Goal: Task Accomplishment & Management: Complete application form

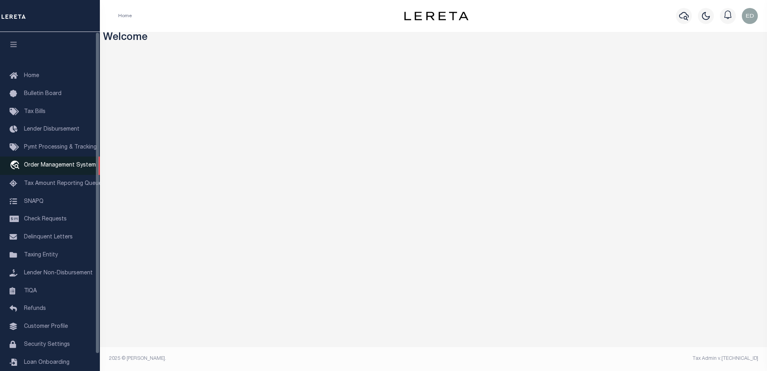
click at [42, 168] on span "Order Management System" at bounding box center [60, 165] width 72 height 6
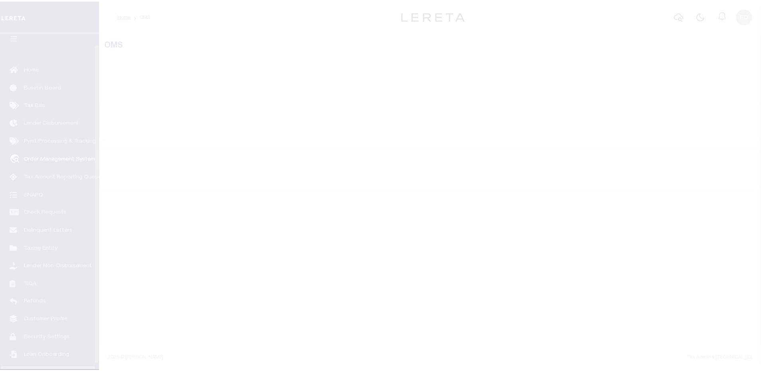
scroll to position [18, 0]
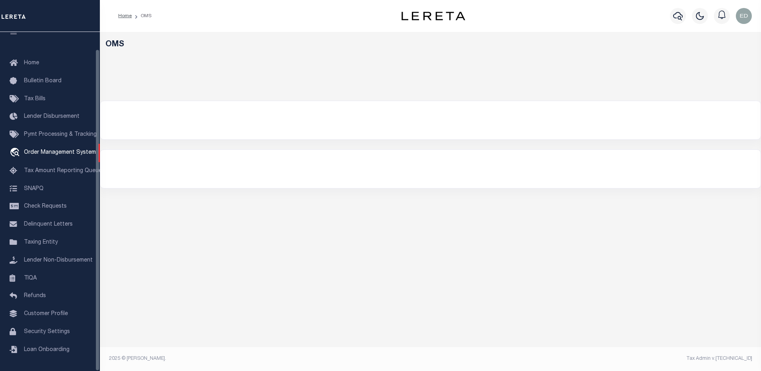
select select "200"
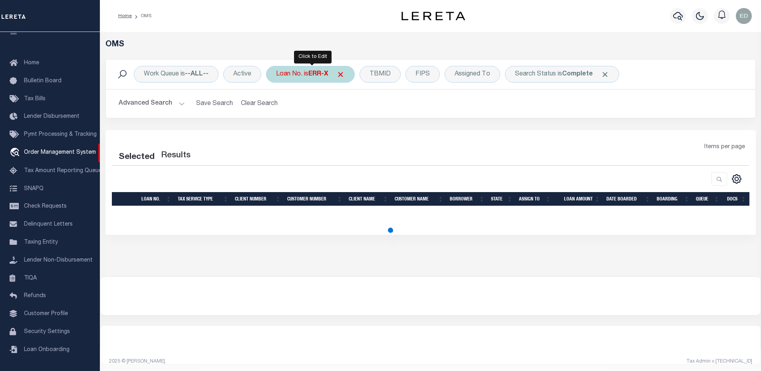
click at [320, 77] on b "ERR-X" at bounding box center [318, 74] width 20 height 6
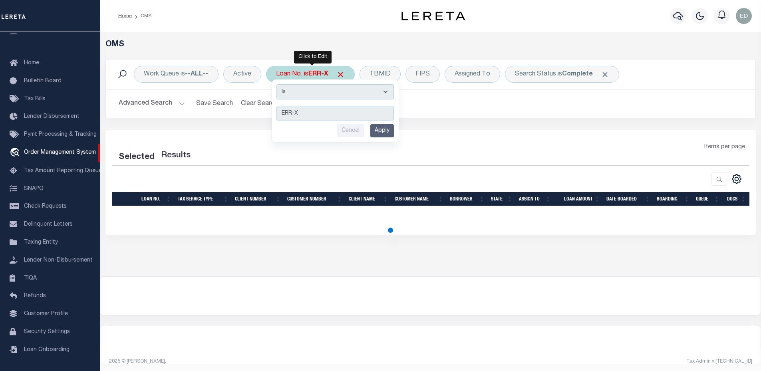
click at [315, 91] on select "Is Contains" at bounding box center [334, 91] width 117 height 15
select select "200"
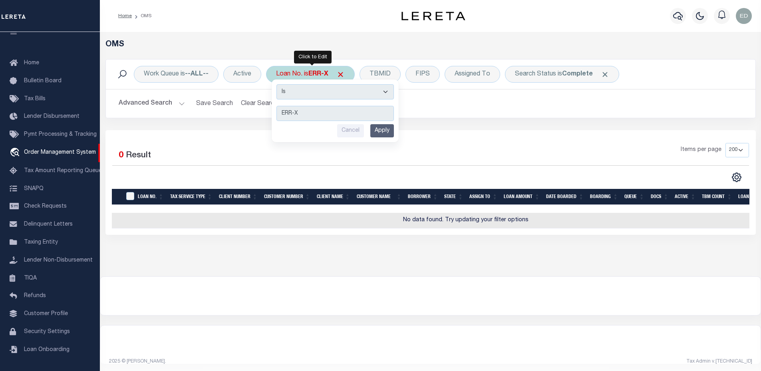
select select "c"
click at [277, 84] on select "Is Contains" at bounding box center [334, 91] width 117 height 15
click at [381, 132] on input "Apply" at bounding box center [382, 130] width 24 height 13
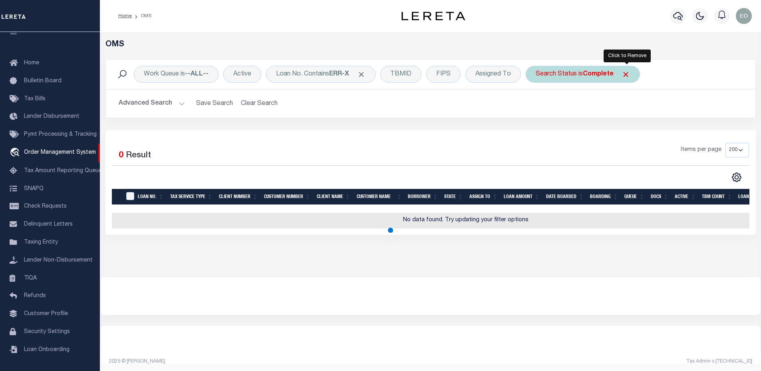
click at [630, 75] on span "Click to Remove" at bounding box center [625, 74] width 8 height 8
click at [628, 78] on div "Work Queue is --ALL-- Active Loan No. Contains ERR-X TBMID FIPS Assigned To Sea…" at bounding box center [430, 74] width 636 height 17
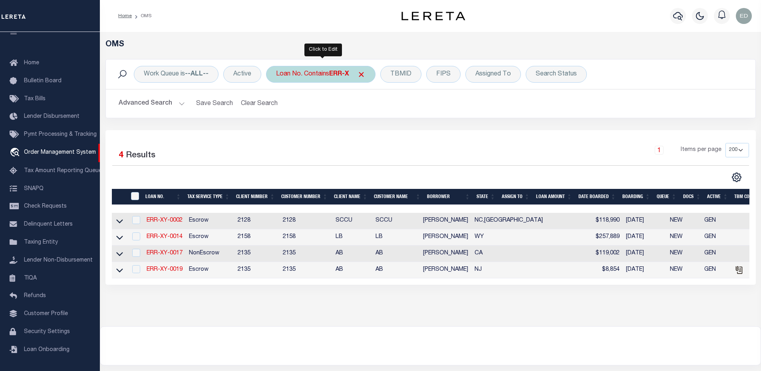
click at [331, 78] on div "Loan No. Contains ERR-X" at bounding box center [320, 74] width 109 height 17
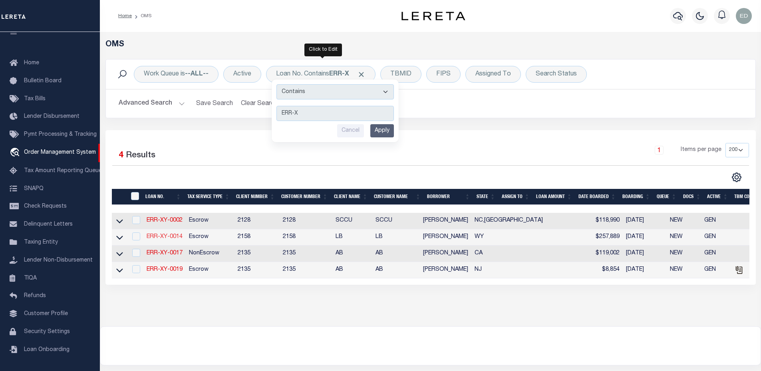
click at [175, 238] on link "ERR-XY-0014" at bounding box center [165, 237] width 36 height 6
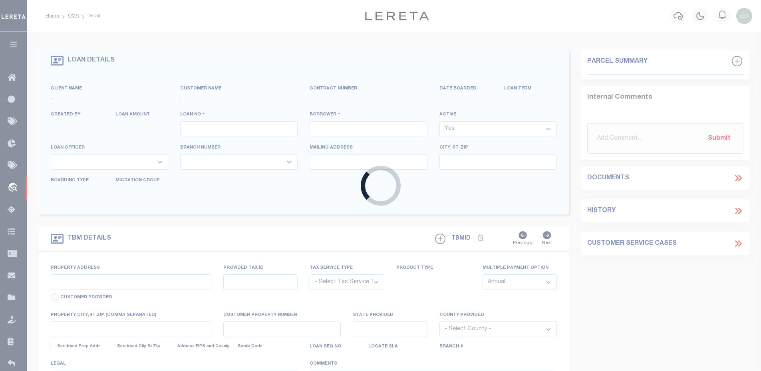
type input "ERR-XY-0014"
type input "[PERSON_NAME]"
select select
type input "[DATE]"
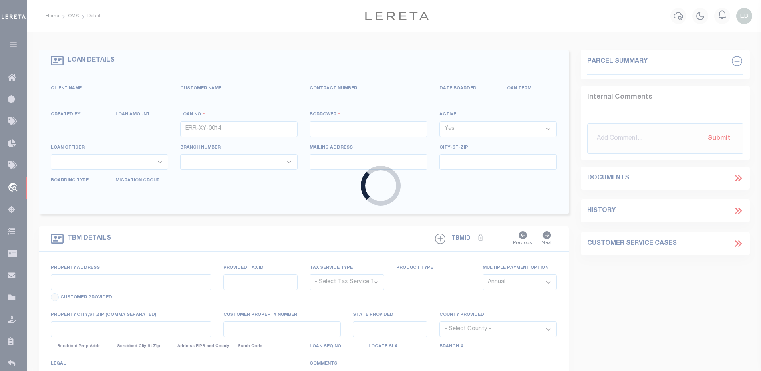
select select "10"
select select "Escrow"
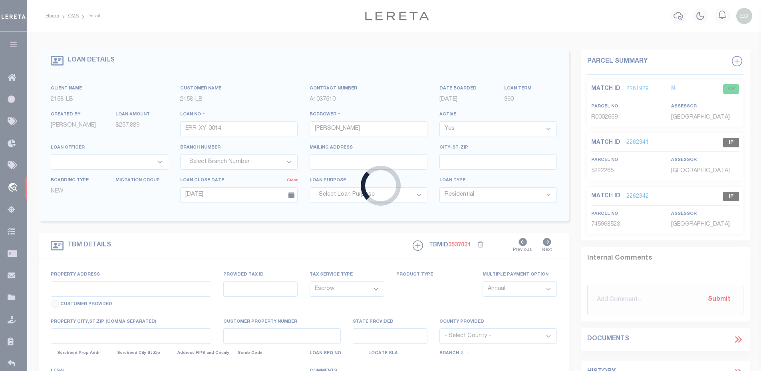
type input "1357 MAPLE ST"
select select
type input "WHEATLAND WY 82201-2856"
type input "WY"
select select
